Goal: Find specific page/section: Find specific page/section

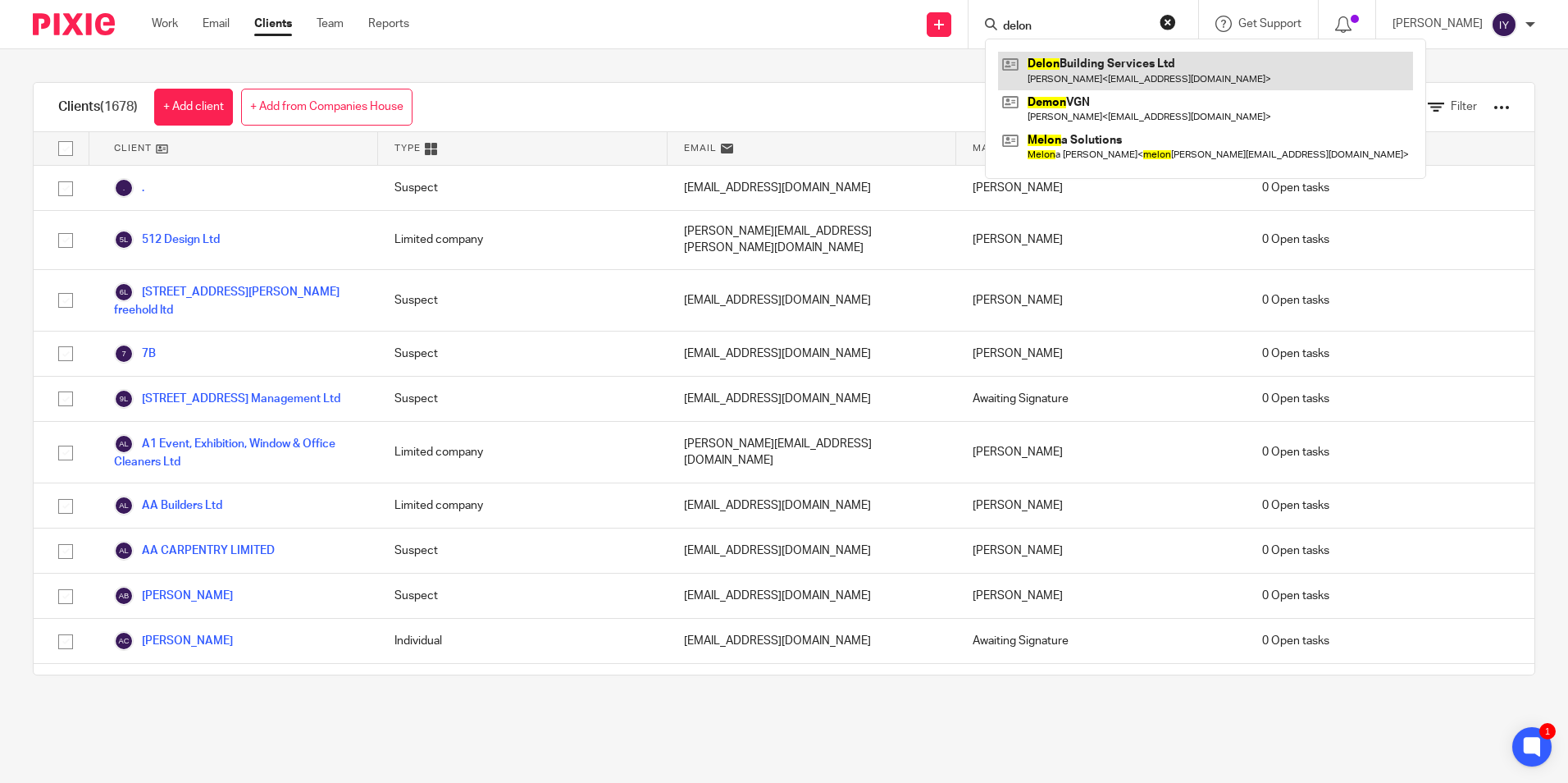
type input "delon"
click at [1101, 69] on link at bounding box center [1206, 70] width 415 height 38
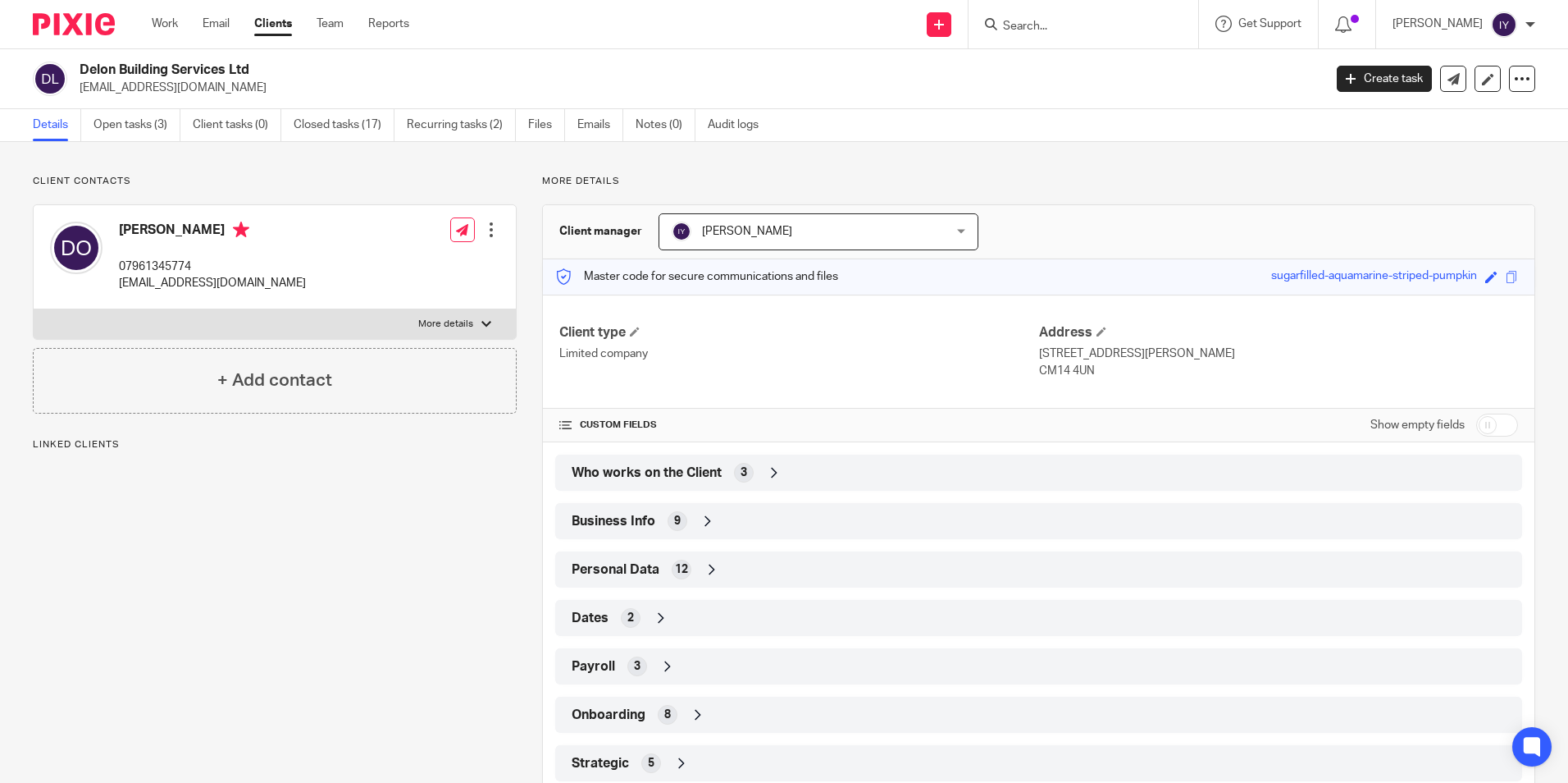
click at [636, 620] on div "Dates 2" at bounding box center [1038, 618] width 943 height 28
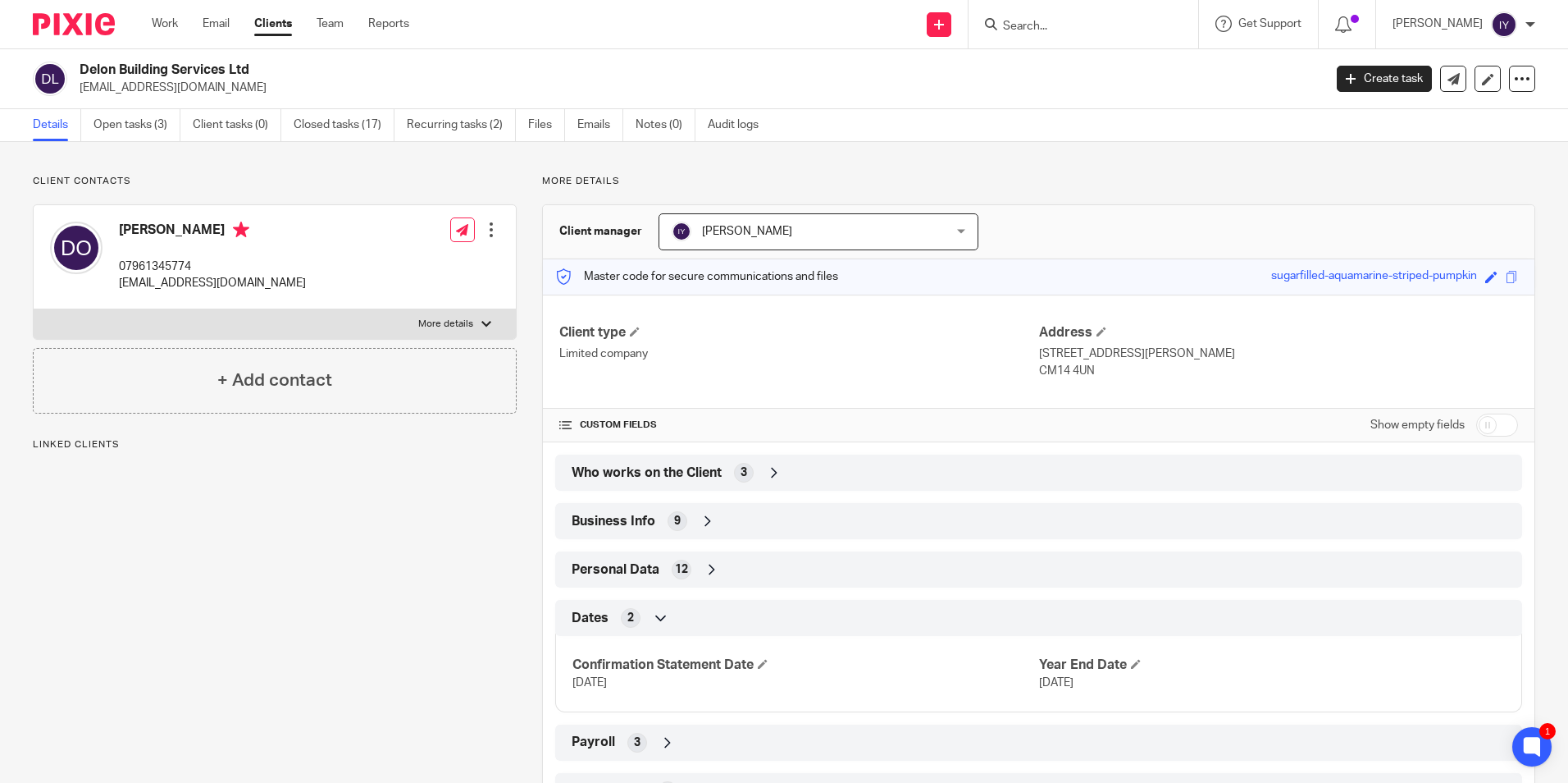
click at [636, 620] on div "Dates 2" at bounding box center [1038, 618] width 943 height 28
